Goal: Check status: Check status

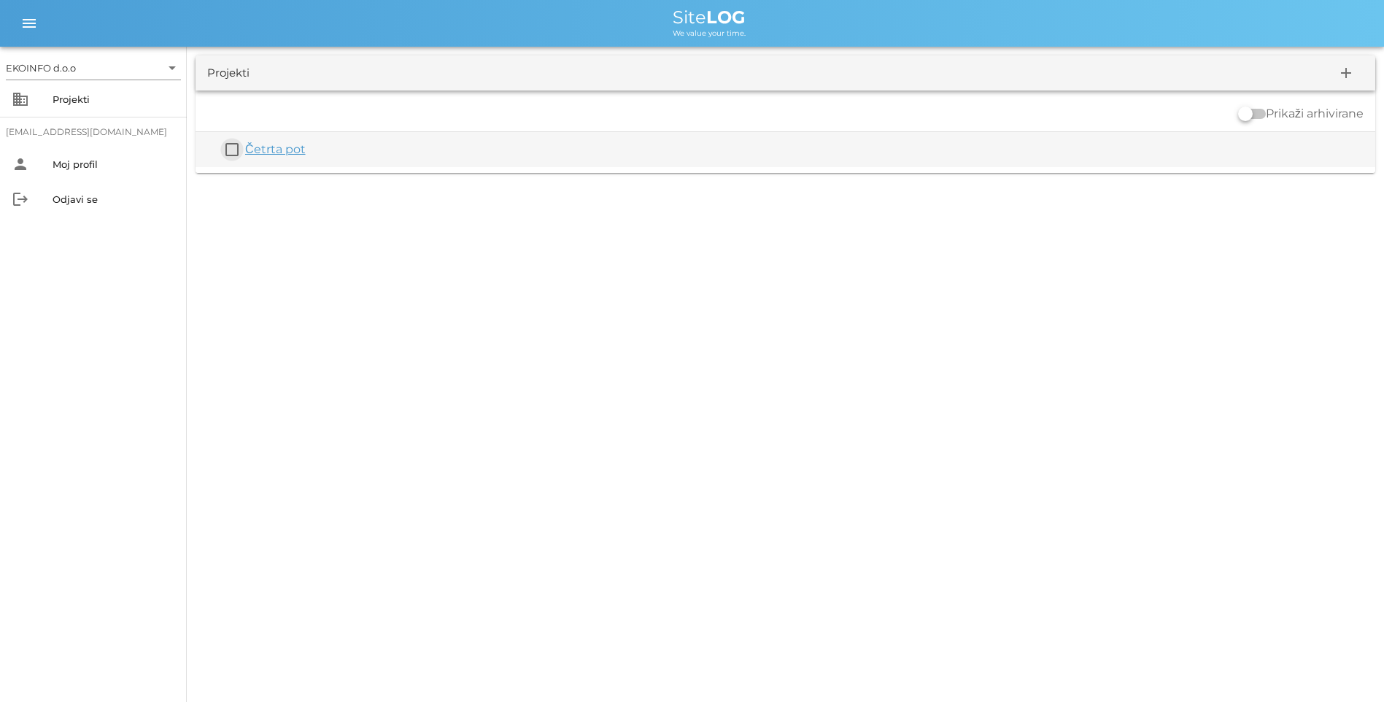
click at [227, 149] on button "check_box_outline_blank" at bounding box center [232, 150] width 18 height 18
click at [280, 158] on link "Četrta pot" at bounding box center [275, 158] width 61 height 14
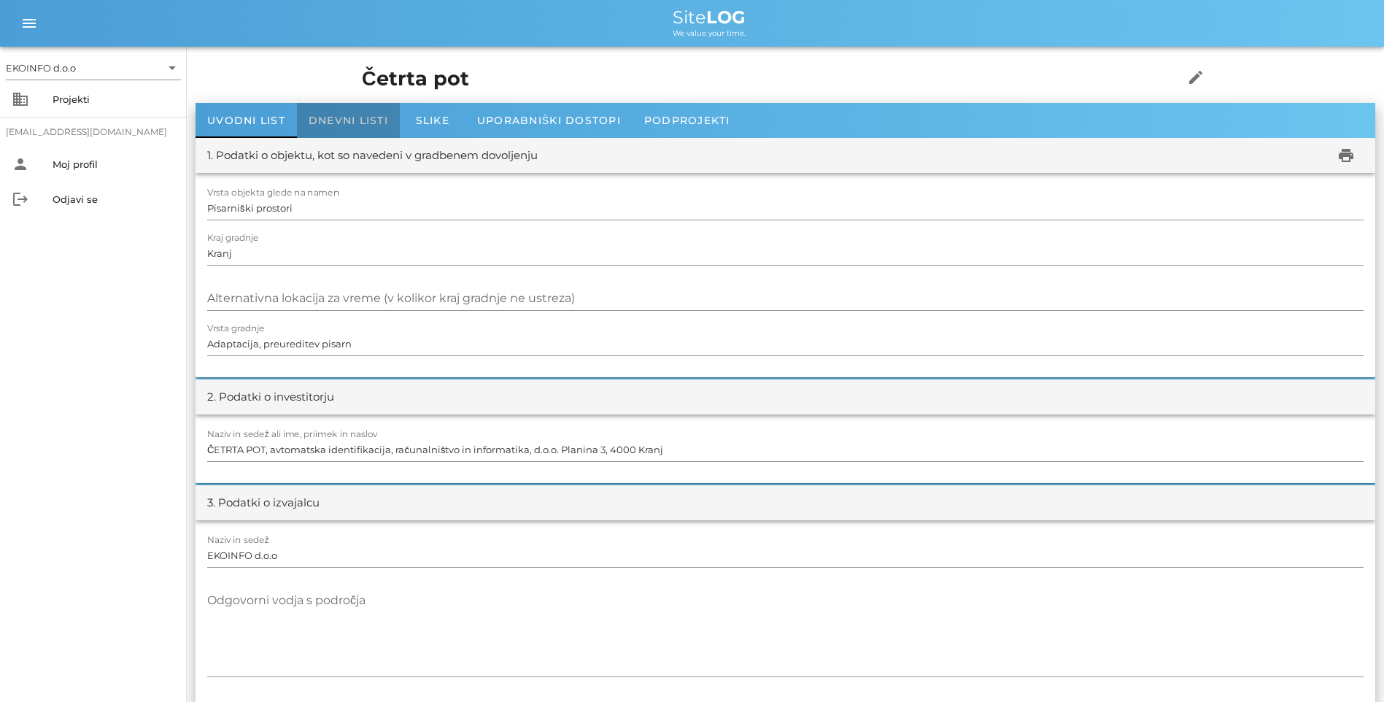
click at [347, 123] on span "Dnevni listi" at bounding box center [349, 120] width 80 height 13
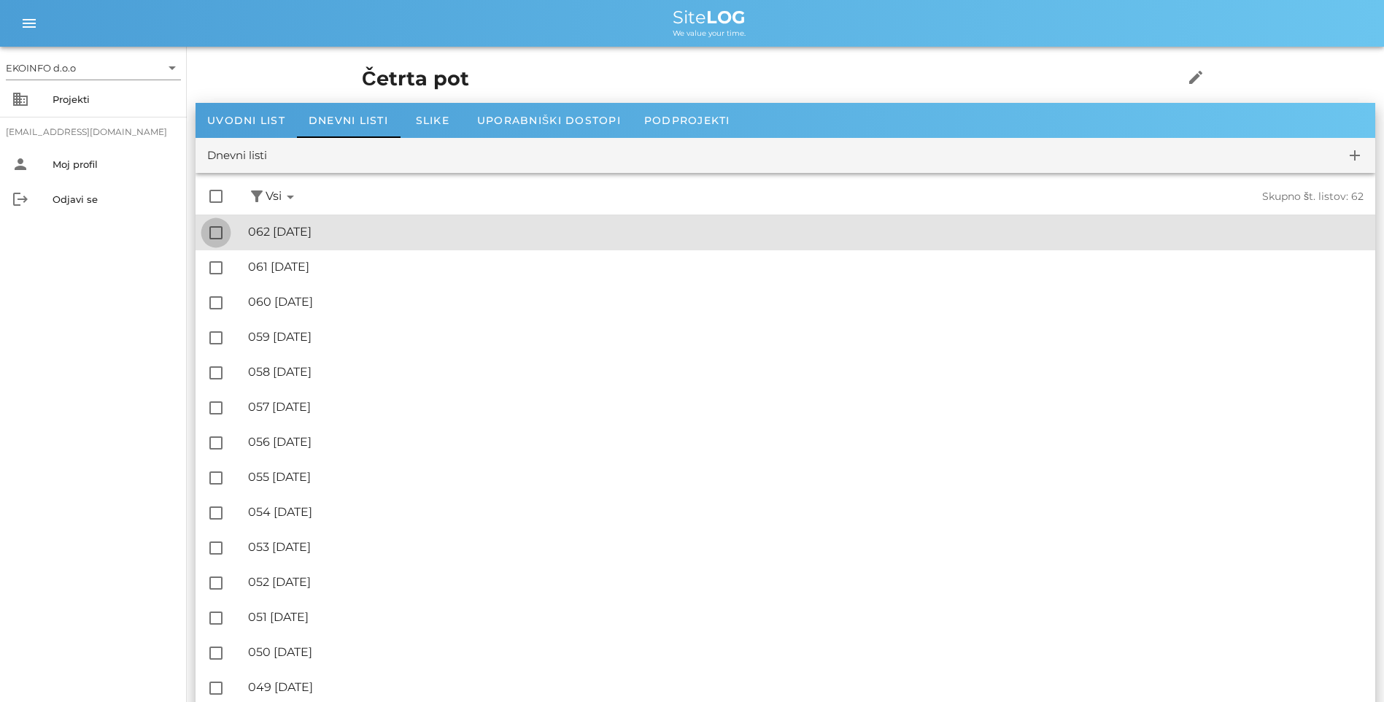
click at [217, 232] on div at bounding box center [216, 232] width 25 height 25
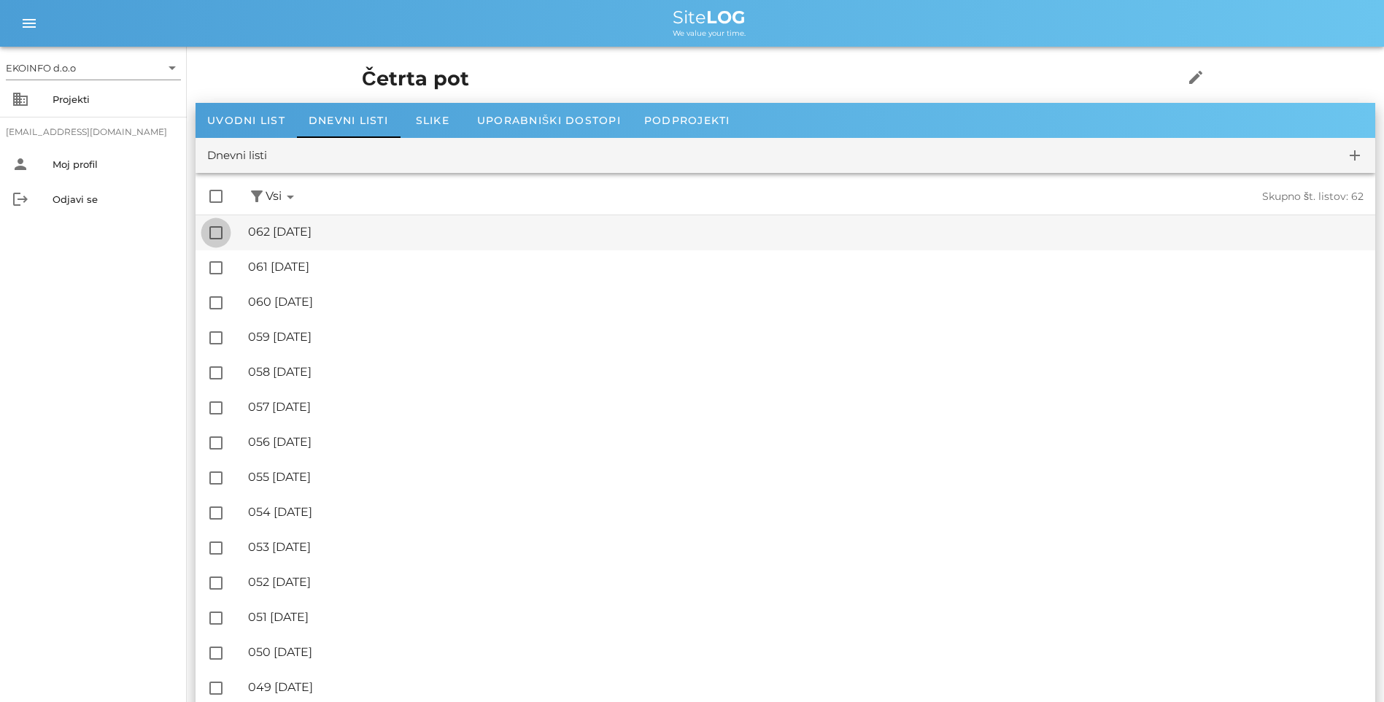
checkbox input "true"
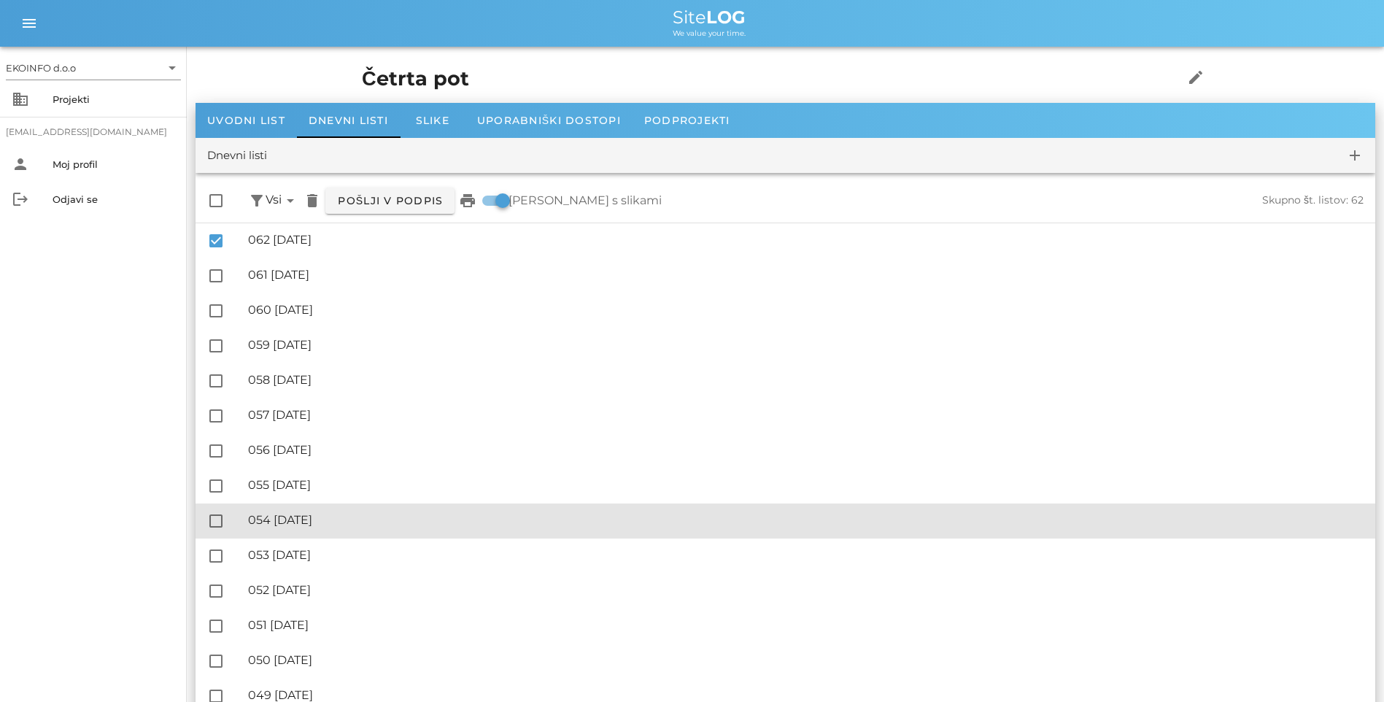
drag, startPoint x: 207, startPoint y: 239, endPoint x: 746, endPoint y: 523, distance: 608.9
click at [746, 523] on div "🔏 054 [DATE]" at bounding box center [806, 520] width 1116 height 14
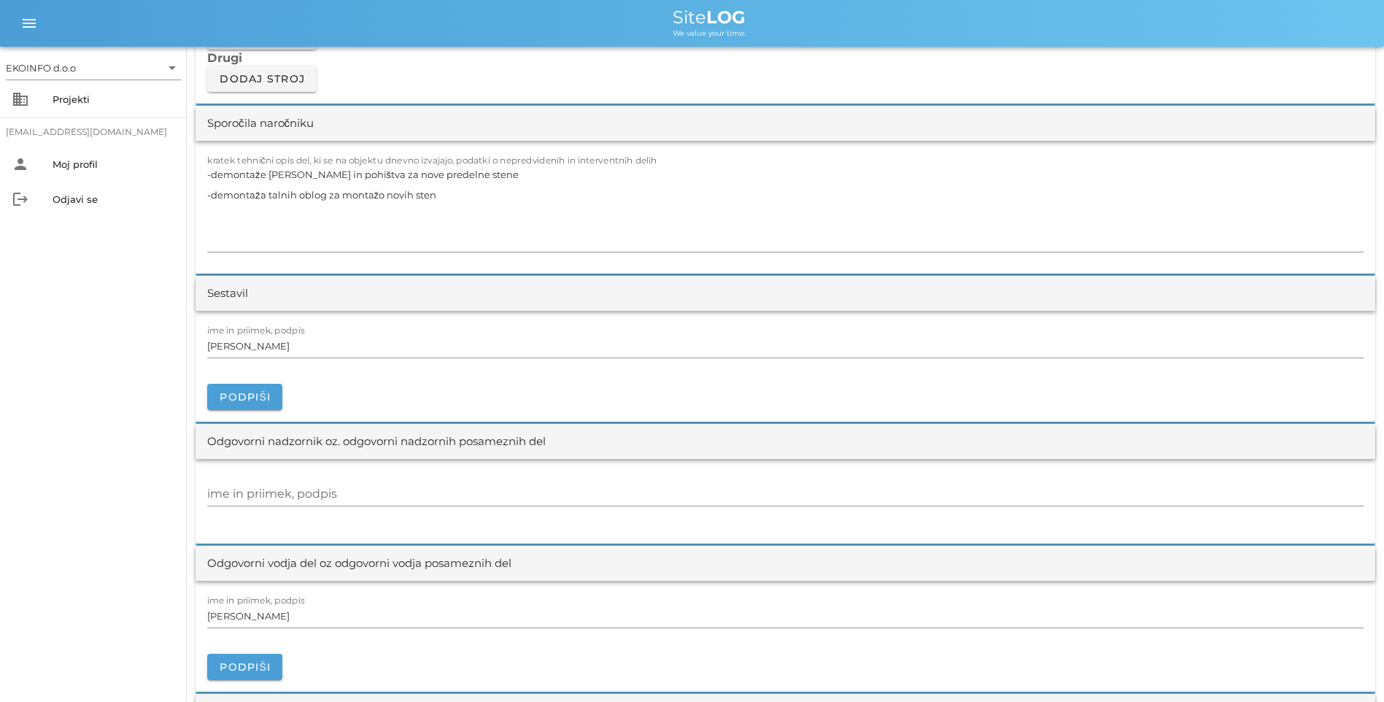
scroll to position [1168, 0]
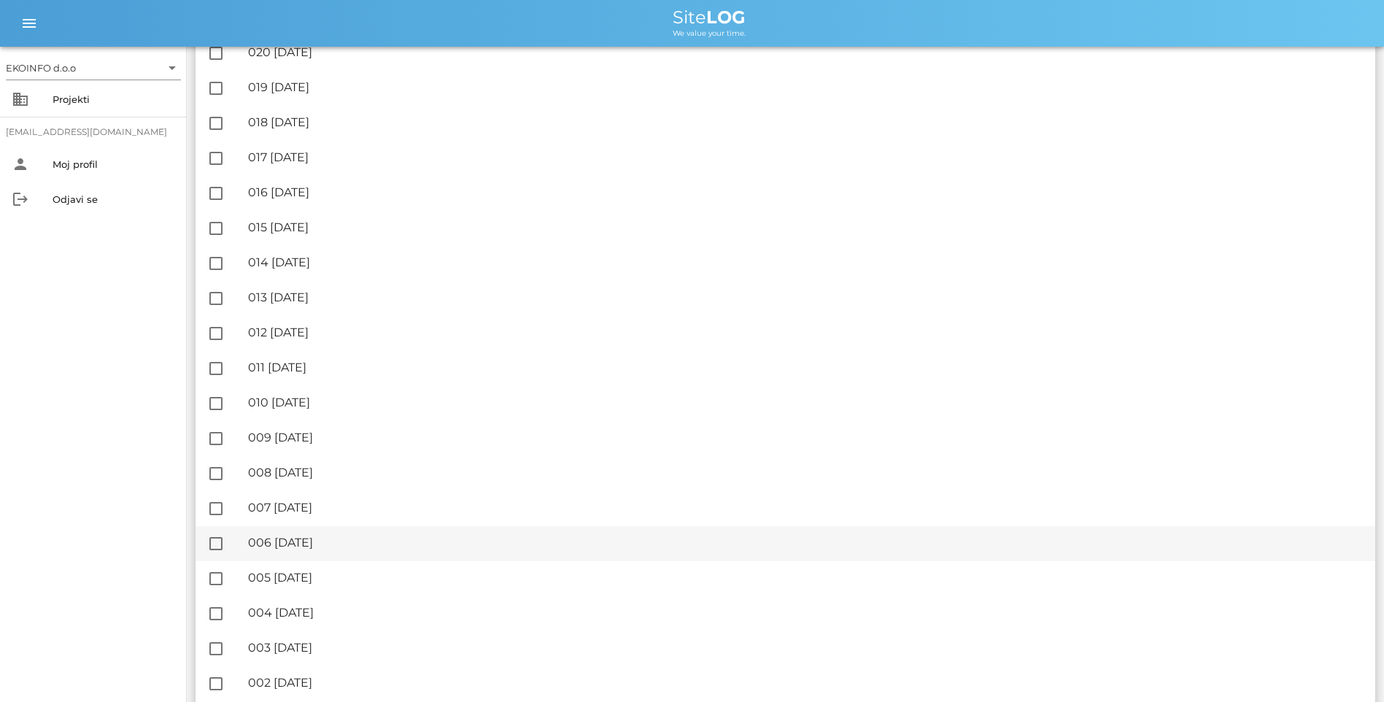
scroll to position [1700, 0]
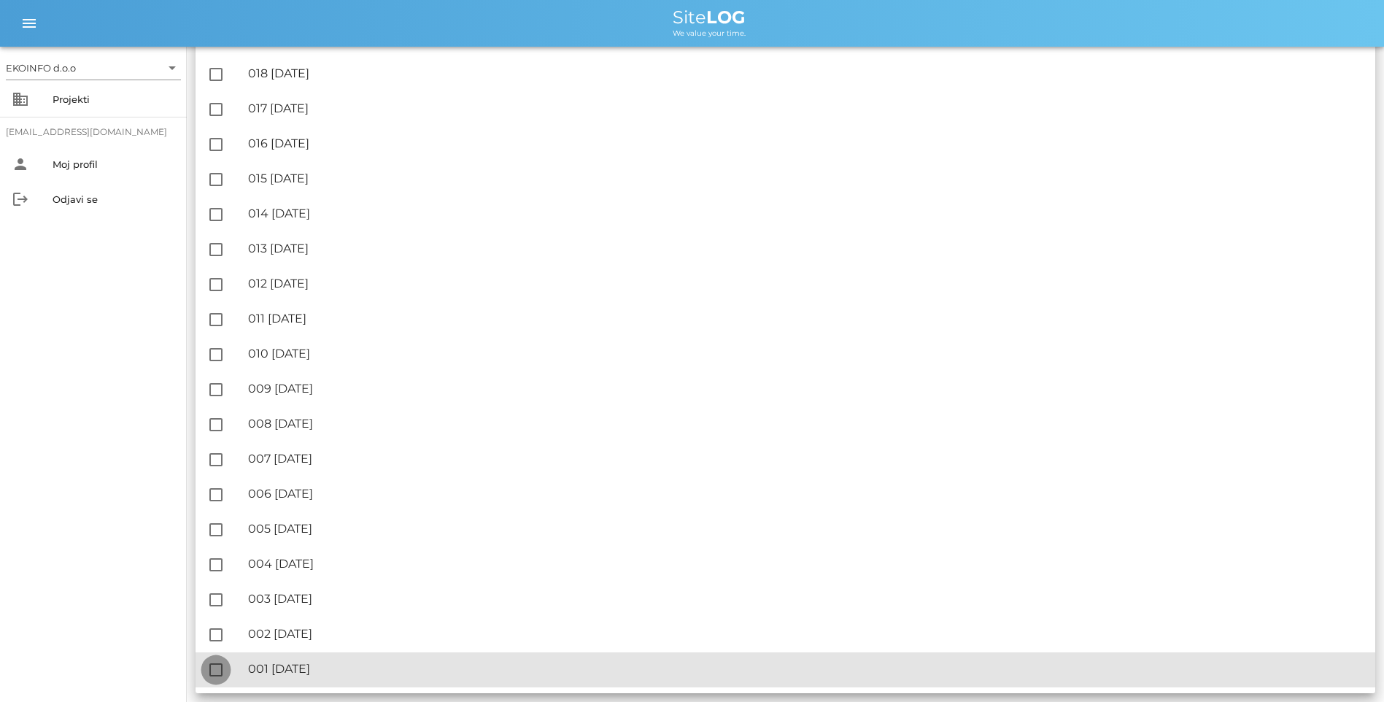
click at [219, 664] on div at bounding box center [216, 670] width 25 height 25
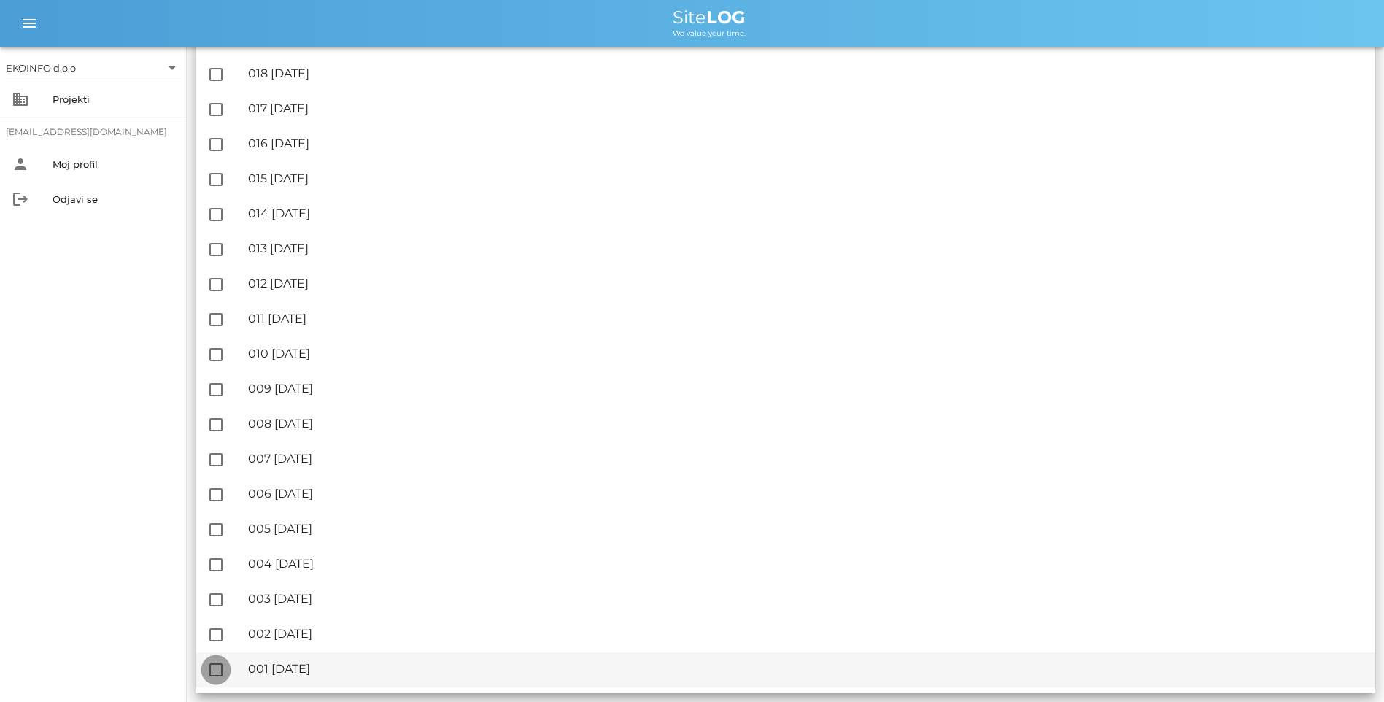
checkbox input "true"
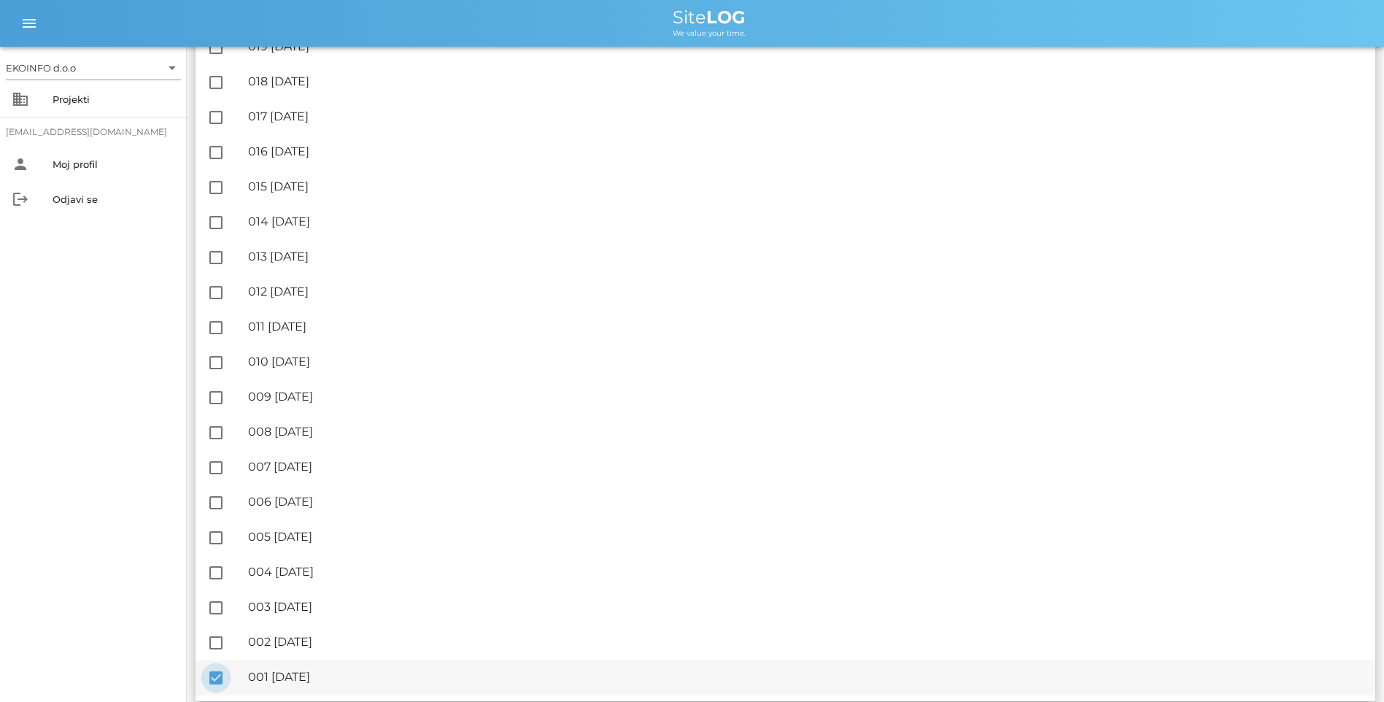
scroll to position [1708, 0]
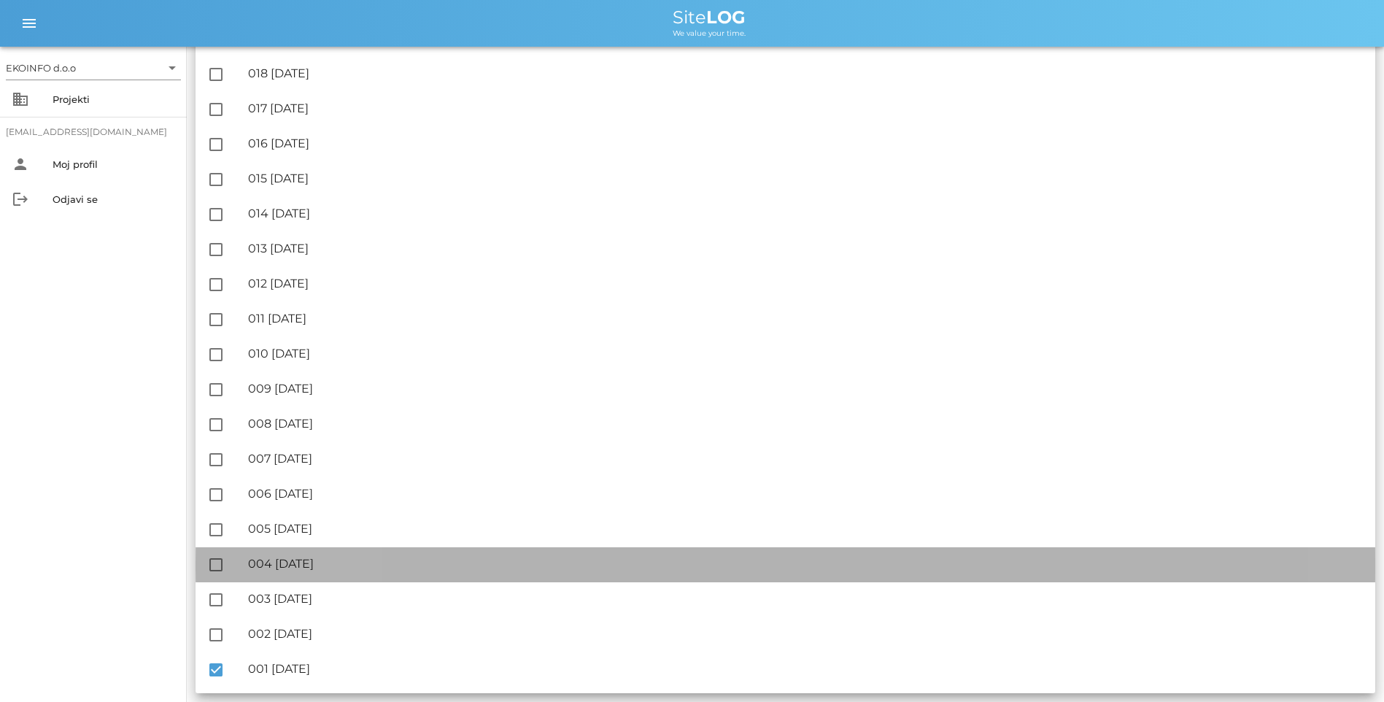
drag, startPoint x: 219, startPoint y: 664, endPoint x: 552, endPoint y: 557, distance: 349.7
click at [552, 557] on div "🔏 004 [DATE]" at bounding box center [806, 564] width 1116 height 14
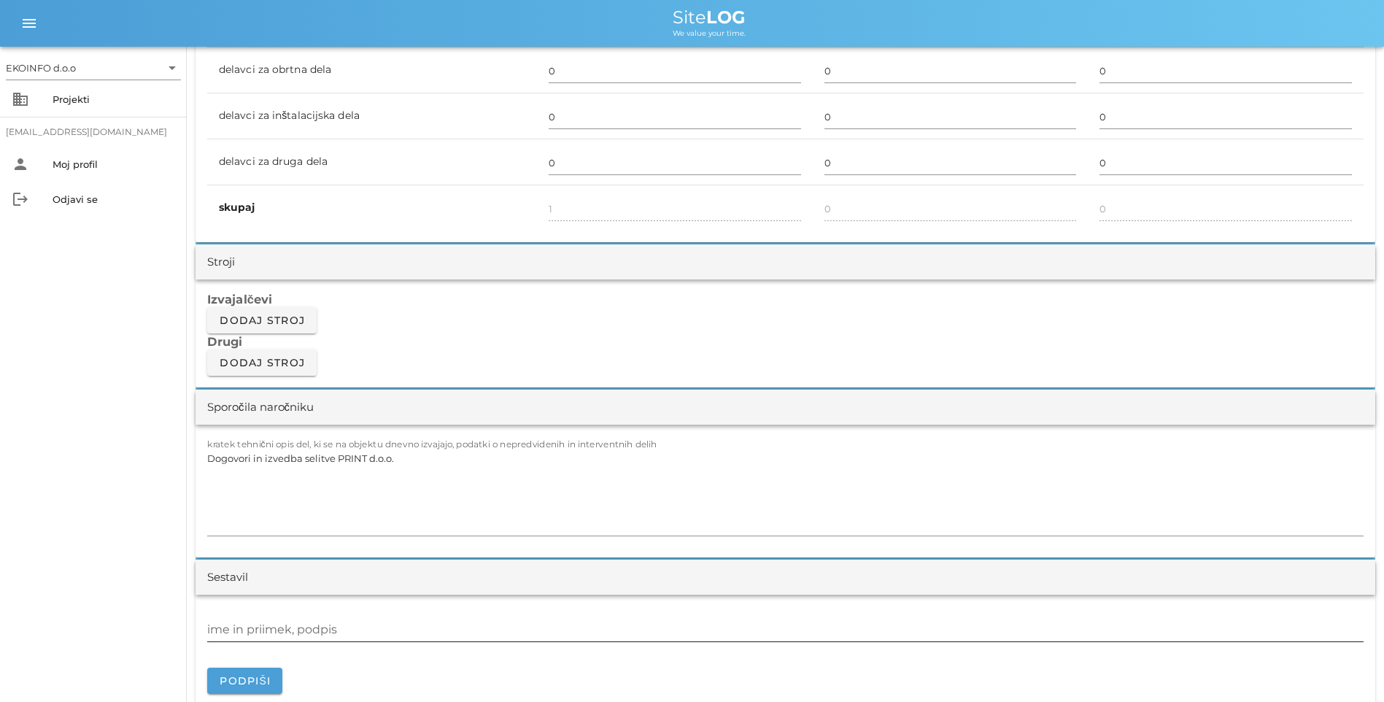
scroll to position [1168, 0]
